Goal: Find specific page/section: Find specific page/section

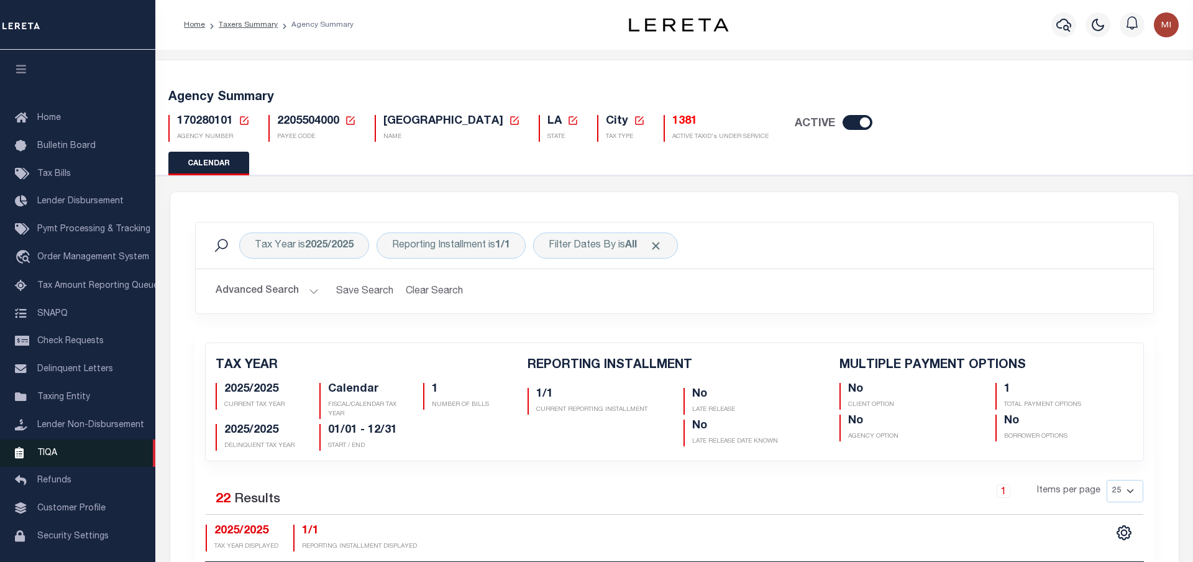
click at [60, 464] on link "TIQA" at bounding box center [77, 453] width 155 height 28
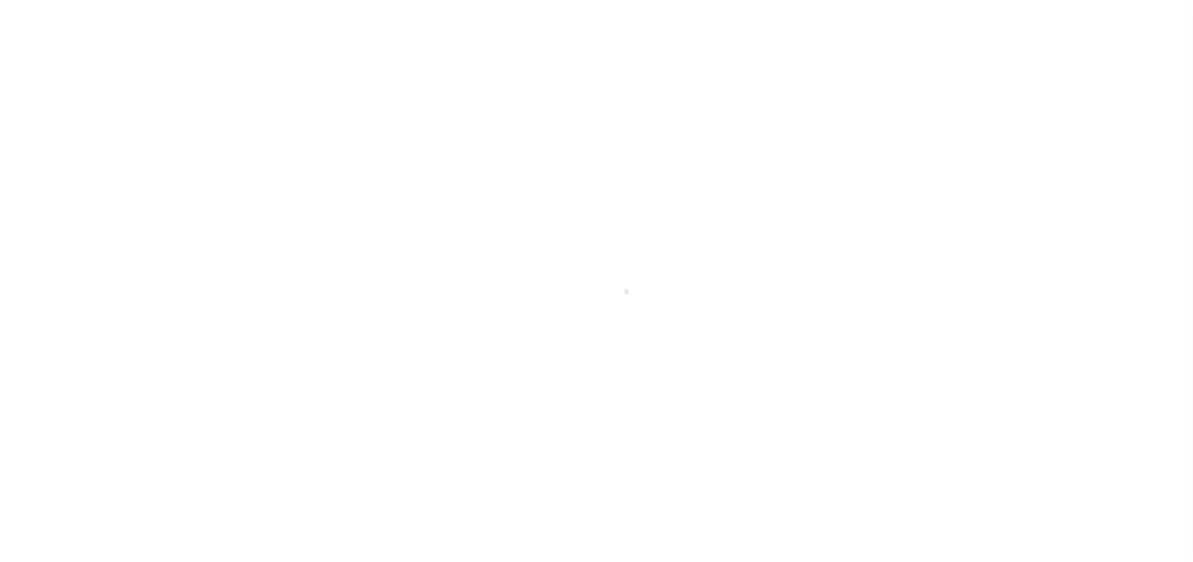
scroll to position [49, 0]
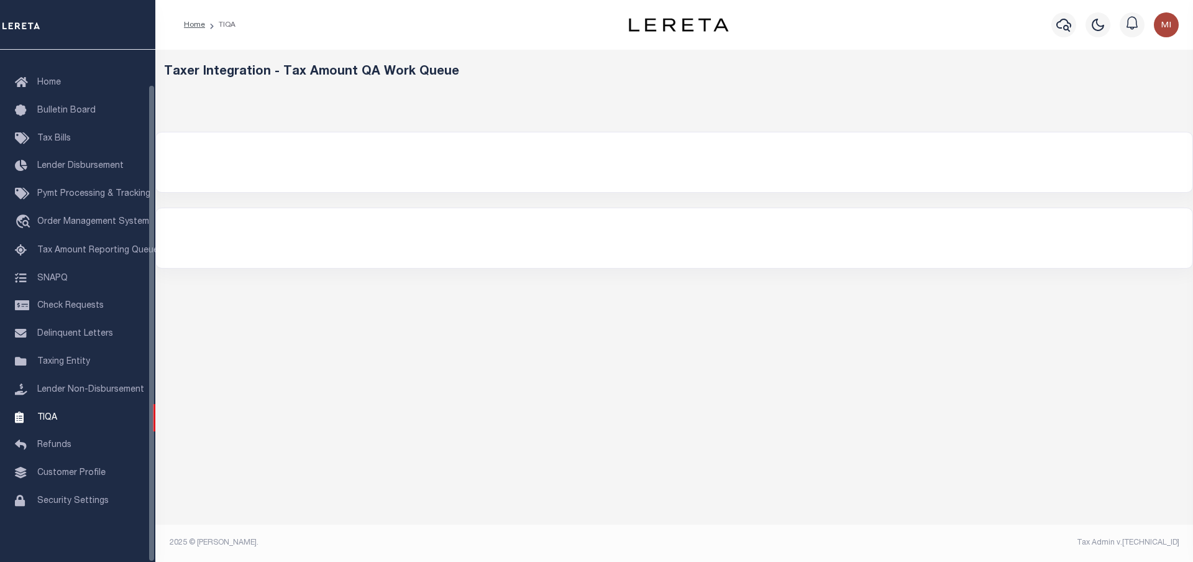
select select
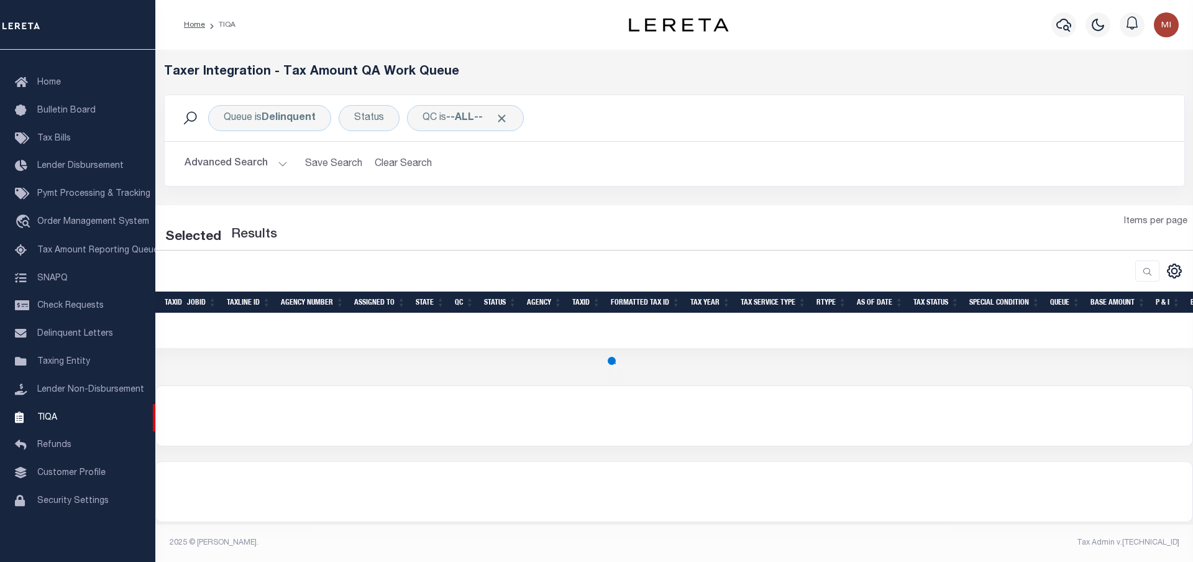
click at [275, 167] on button "Advanced Search" at bounding box center [236, 164] width 103 height 24
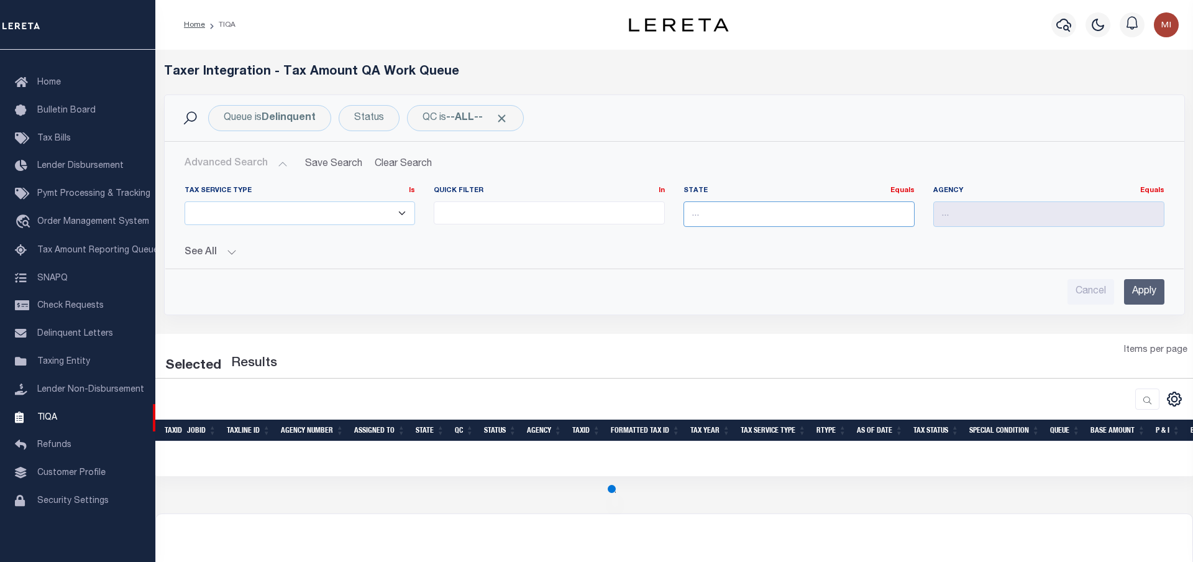
click at [791, 224] on input "text" at bounding box center [799, 213] width 231 height 25
click at [781, 234] on div "LA" at bounding box center [799, 237] width 231 height 20
type input "LA"
click at [986, 219] on input "text" at bounding box center [1048, 213] width 231 height 25
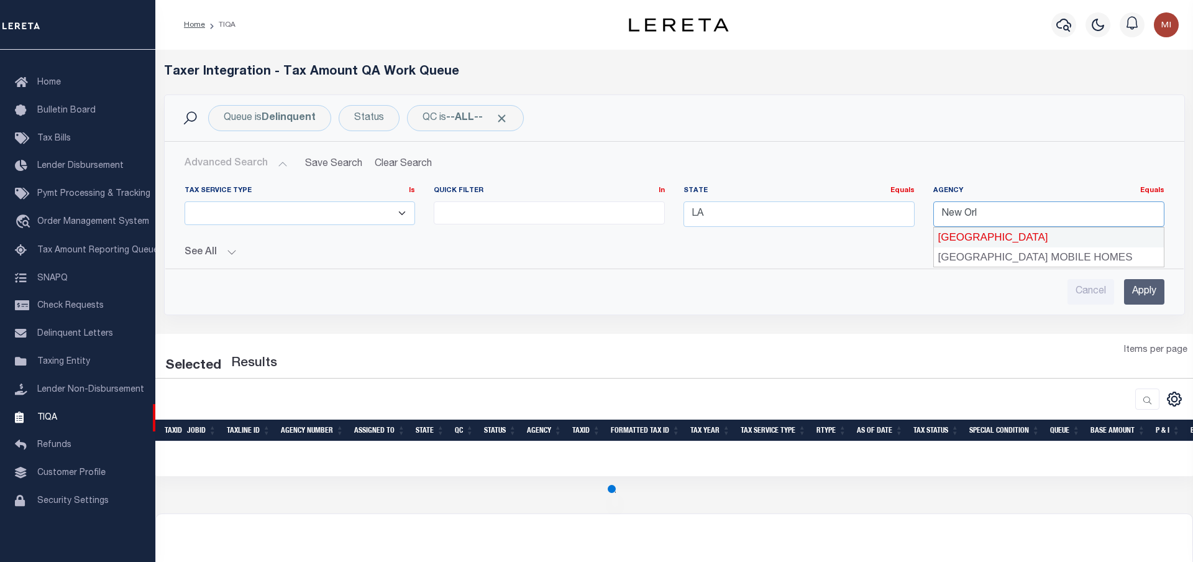
click at [987, 236] on div "[GEOGRAPHIC_DATA]" at bounding box center [1049, 237] width 230 height 20
type input "[GEOGRAPHIC_DATA]"
click at [205, 250] on button "See All" at bounding box center [675, 253] width 980 height 12
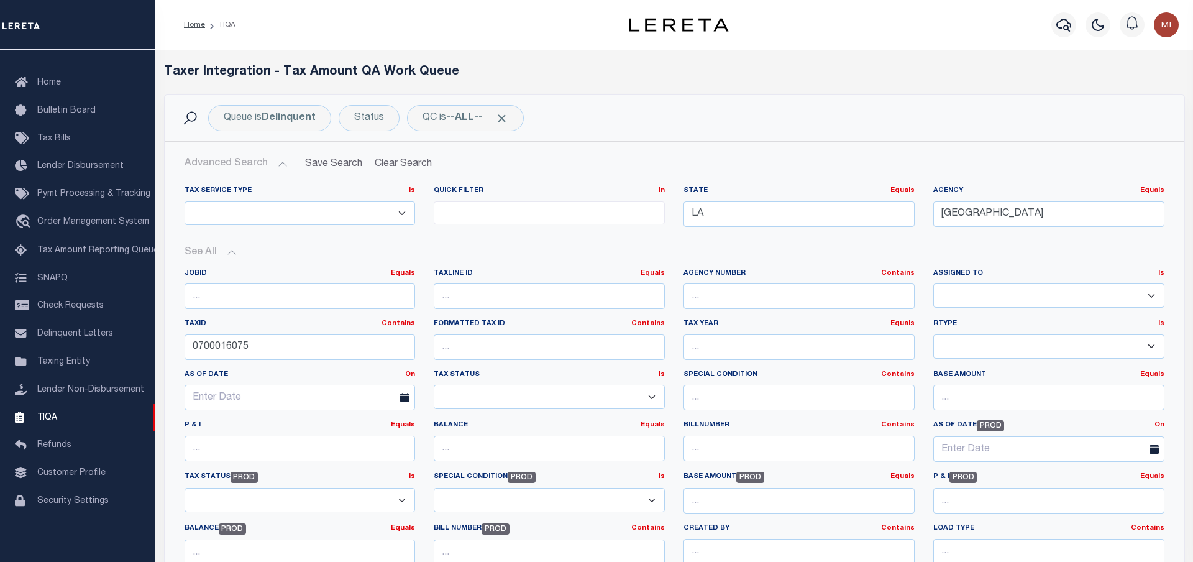
select select "200"
drag, startPoint x: 198, startPoint y: 346, endPoint x: 103, endPoint y: 332, distance: 96.6
click at [93, 329] on div "Home TIQA Profile" at bounding box center [596, 523] width 1193 height 1047
drag, startPoint x: 311, startPoint y: 352, endPoint x: 134, endPoint y: 349, distance: 176.5
click at [185, 349] on input "0700016075" at bounding box center [300, 346] width 231 height 25
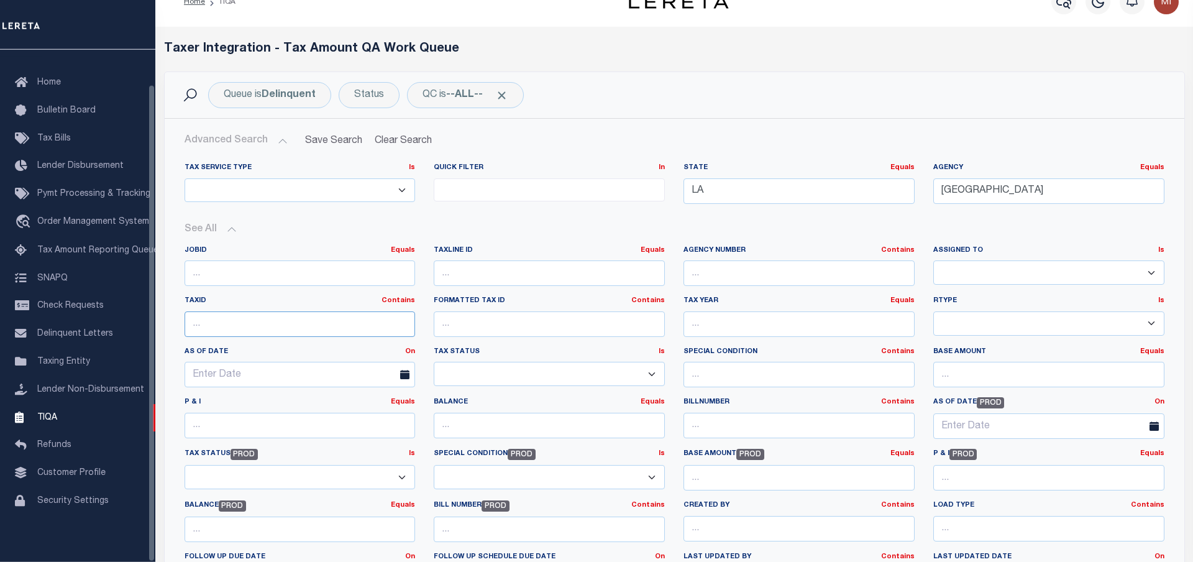
scroll to position [254, 0]
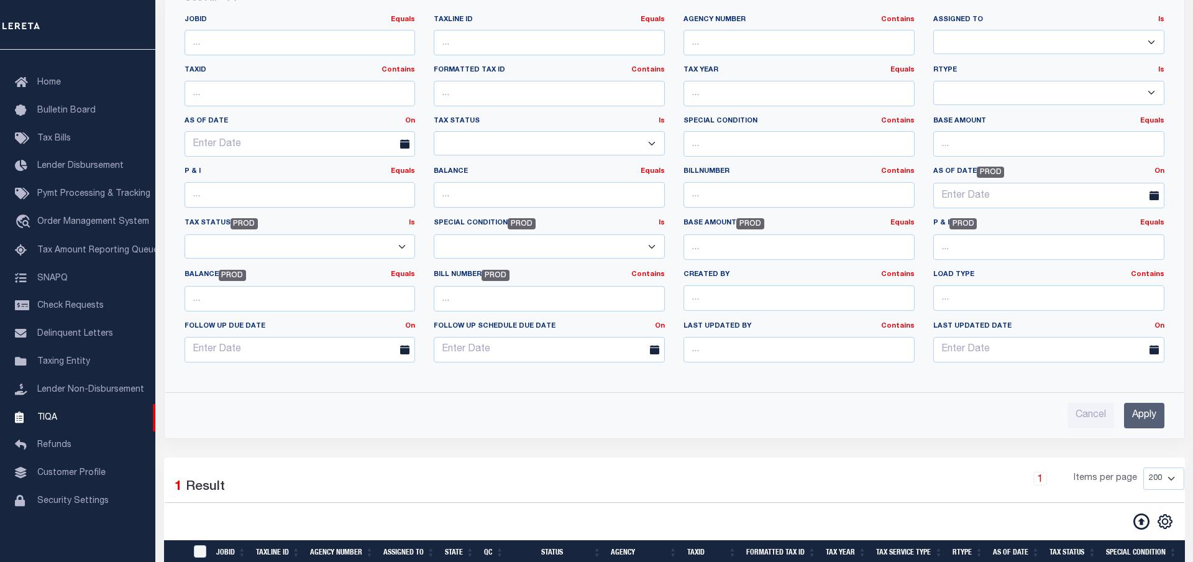
click at [1134, 417] on input "Apply" at bounding box center [1144, 415] width 40 height 25
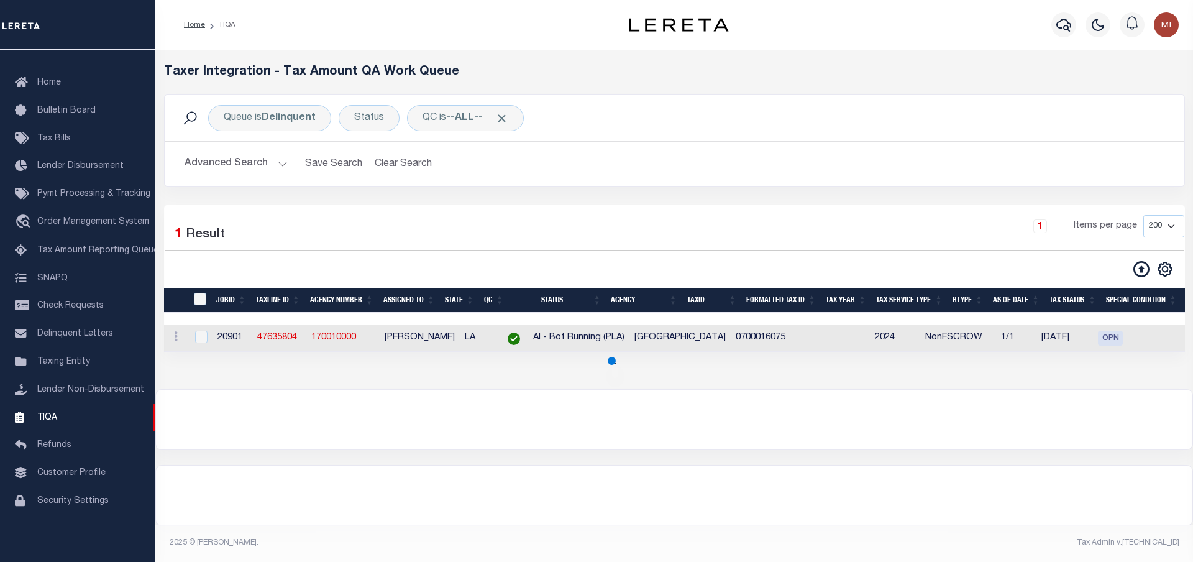
scroll to position [0, 0]
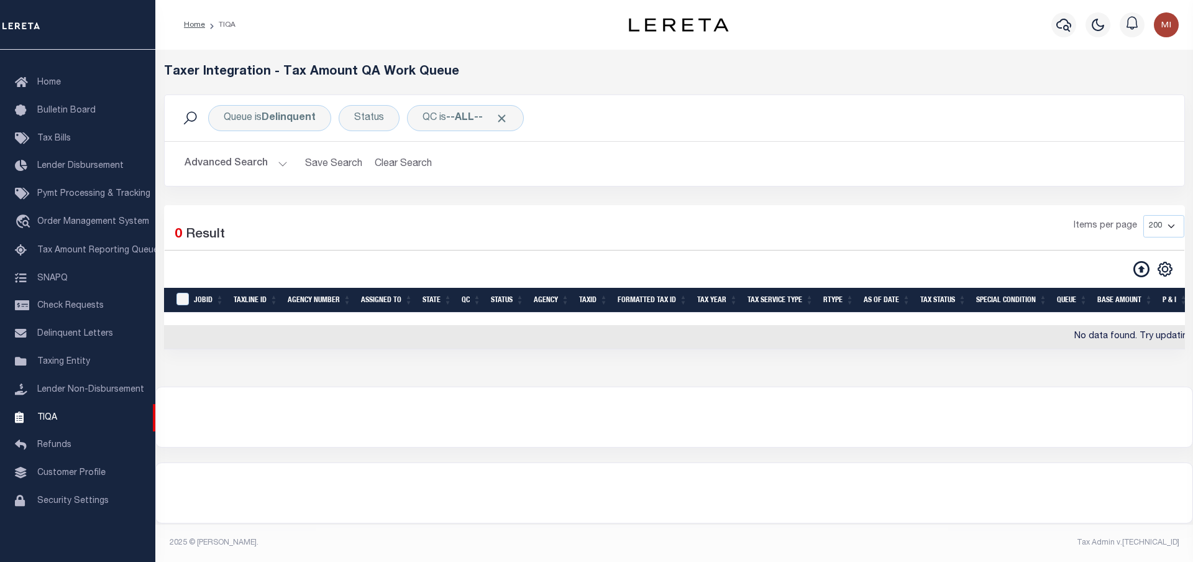
click at [277, 160] on button "Advanced Search" at bounding box center [236, 164] width 103 height 24
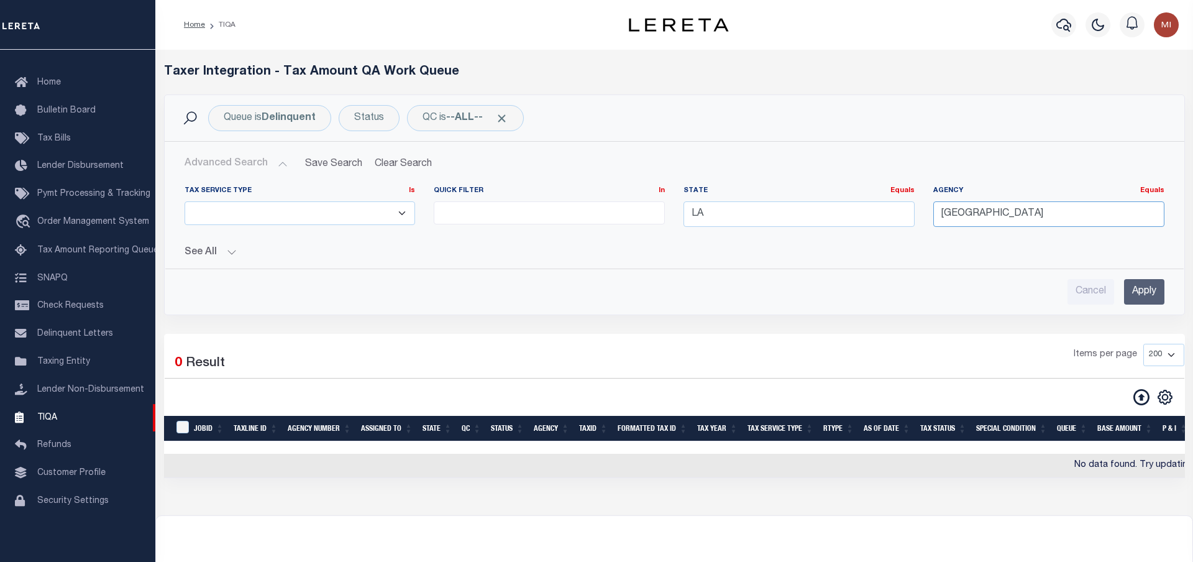
drag, startPoint x: 1062, startPoint y: 218, endPoint x: 835, endPoint y: 214, distance: 226.9
click at [933, 214] on input "[GEOGRAPHIC_DATA]" at bounding box center [1048, 213] width 231 height 25
type input "P"
type input "Cado"
drag, startPoint x: 1020, startPoint y: 213, endPoint x: 911, endPoint y: 203, distance: 109.8
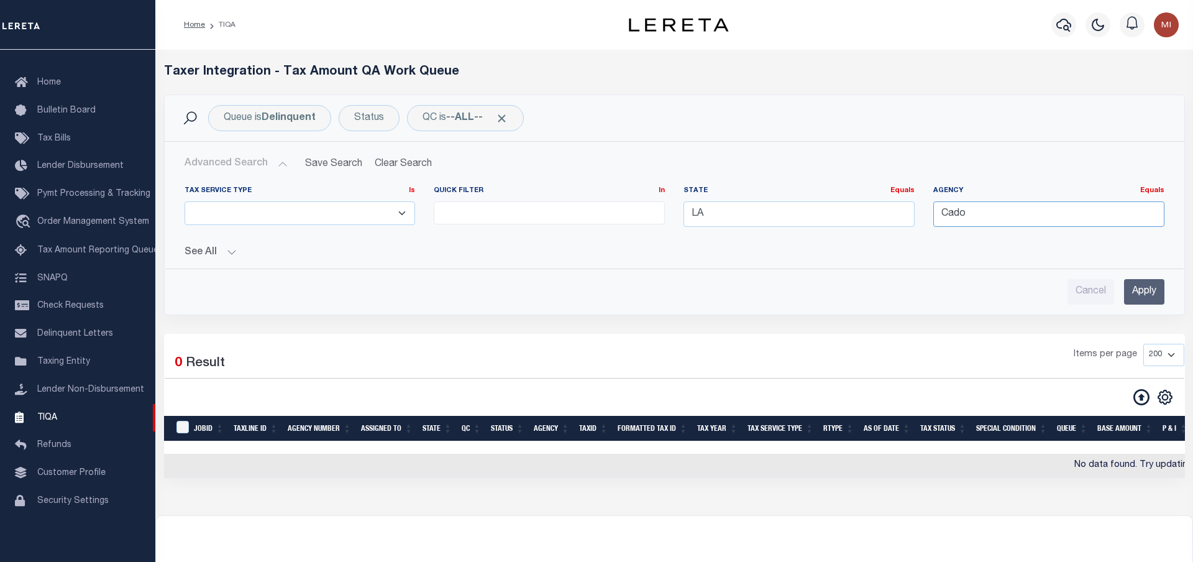
click at [933, 203] on input "Cado" at bounding box center [1048, 213] width 231 height 25
click at [1144, 296] on input "Apply" at bounding box center [1144, 291] width 40 height 25
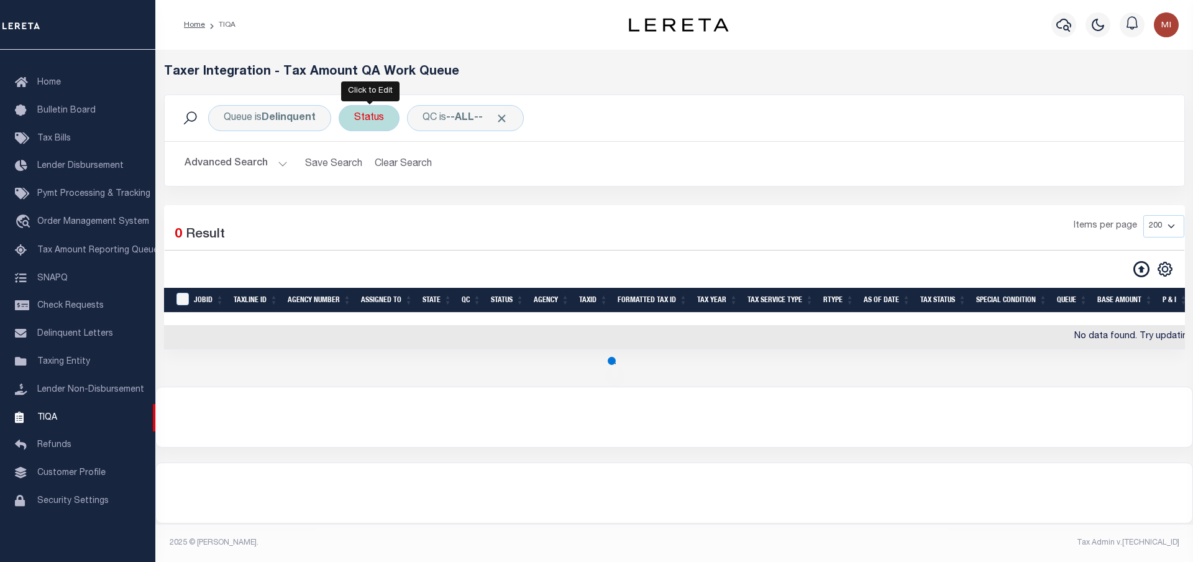
click at [378, 119] on div "Status" at bounding box center [369, 118] width 61 height 26
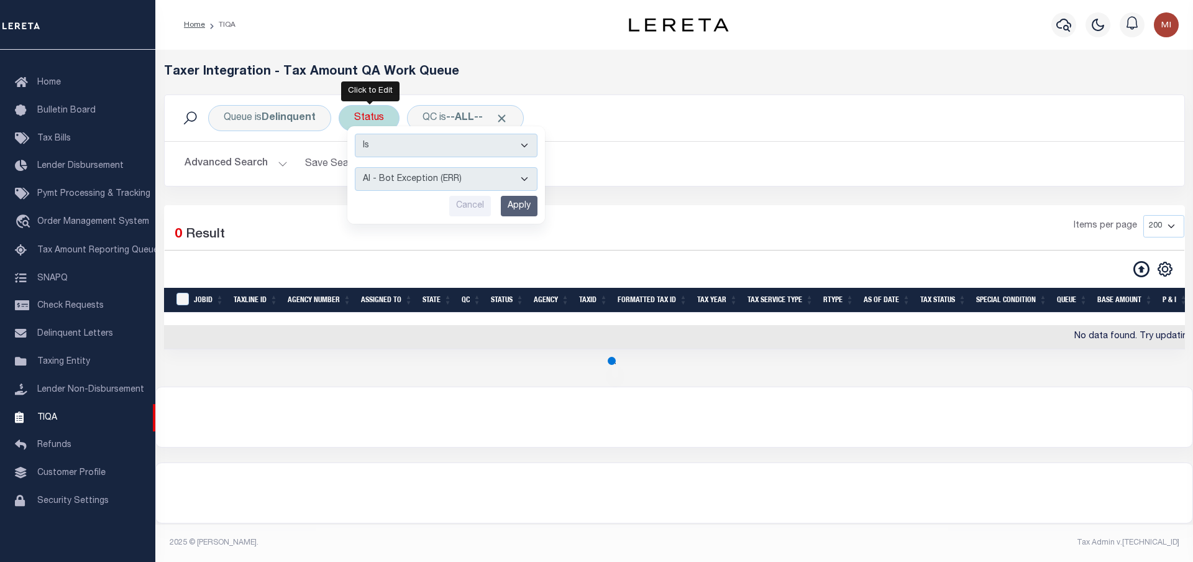
click at [355, 167] on select "AI - Bot Exception (ERR) AI - Bot Running (PLA) AI - Failed QA (FQA) AI - Prep …" at bounding box center [446, 179] width 183 height 24
select select "PLA"
click option "AI - Bot Running (PLA)" at bounding box center [0, 0] width 0 height 0
click at [521, 205] on input "Apply" at bounding box center [519, 206] width 37 height 21
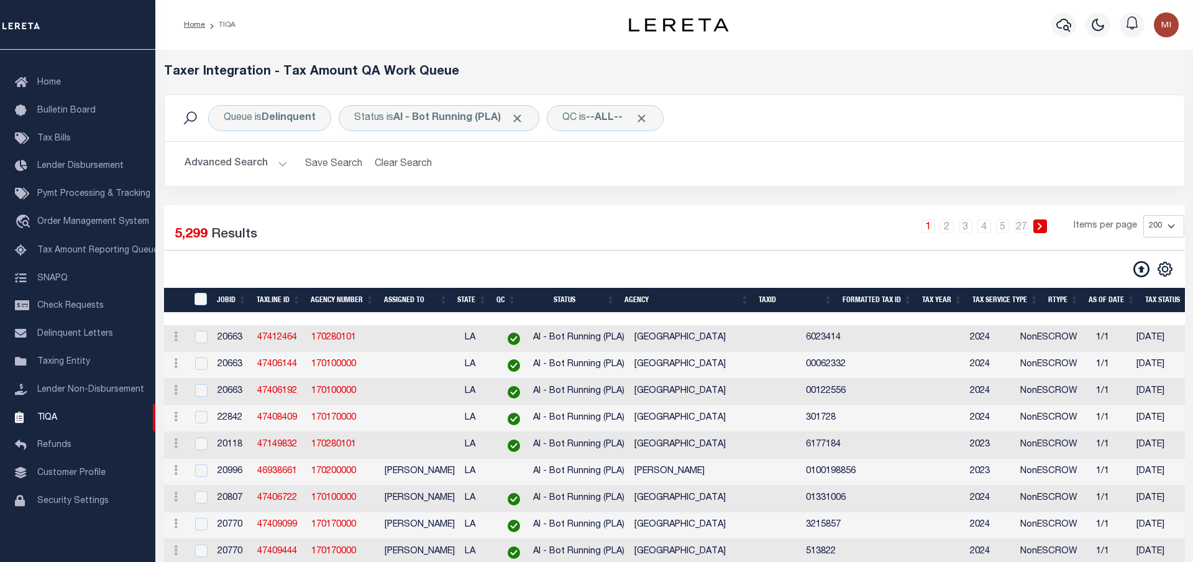
click at [413, 348] on td at bounding box center [420, 338] width 80 height 27
checkbox input "true"
